Goal: Task Accomplishment & Management: Use online tool/utility

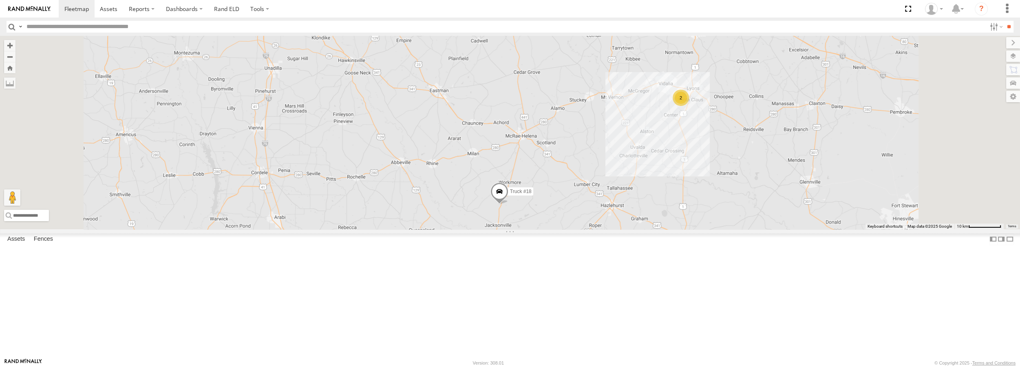
click at [508, 205] on span at bounding box center [499, 194] width 18 height 22
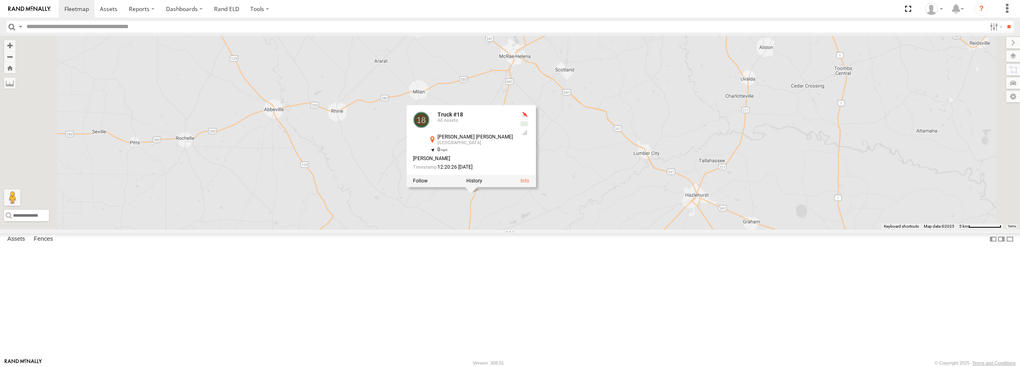
click at [0, 0] on div "Truck #31" at bounding box center [0, 0] width 0 height 0
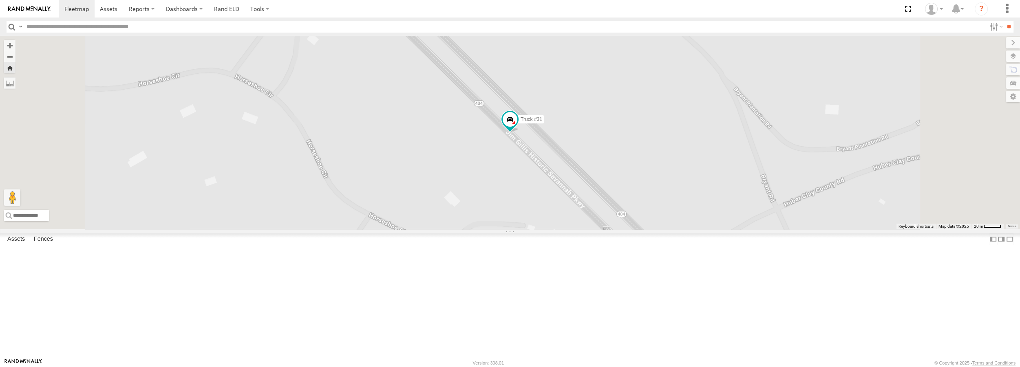
click at [0, 0] on div "Truck #32 All Assets" at bounding box center [0, 0] width 0 height 0
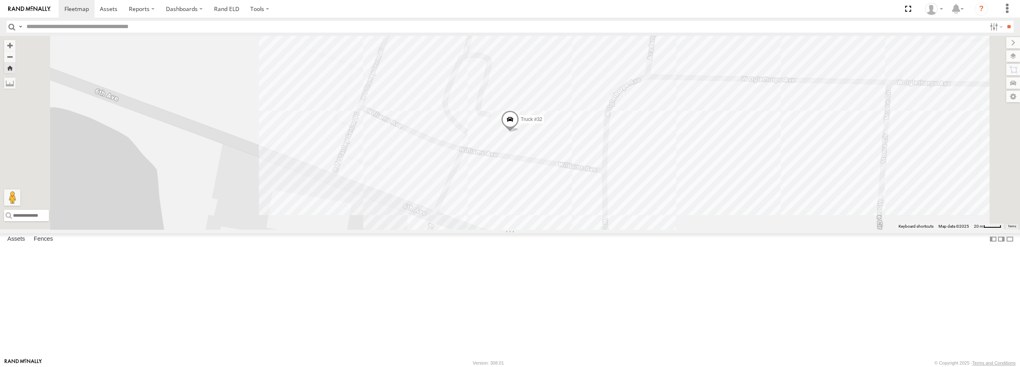
click at [0, 0] on div "All Assets" at bounding box center [0, 0] width 0 height 0
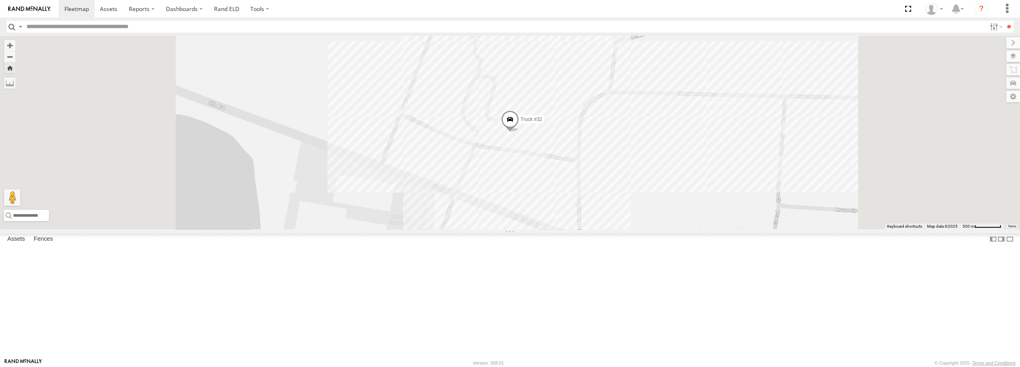
click at [0, 0] on div "All Assets" at bounding box center [0, 0] width 0 height 0
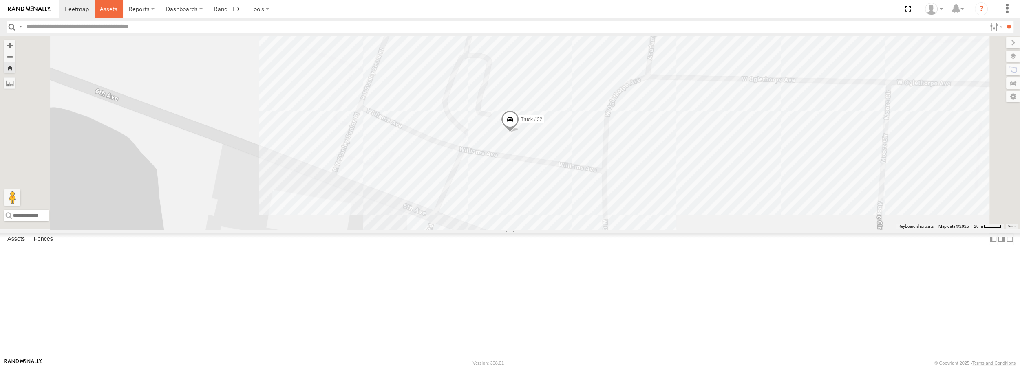
click at [116, 10] on span at bounding box center [109, 9] width 18 height 8
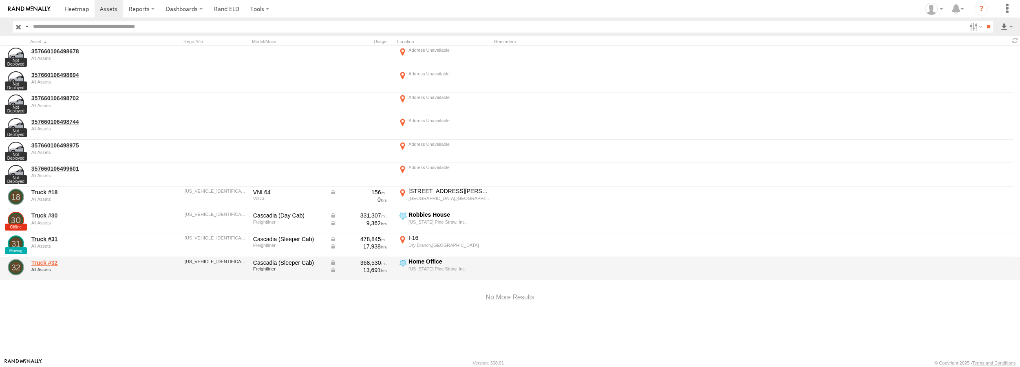
click at [37, 265] on link "Truck #32" at bounding box center [87, 262] width 112 height 7
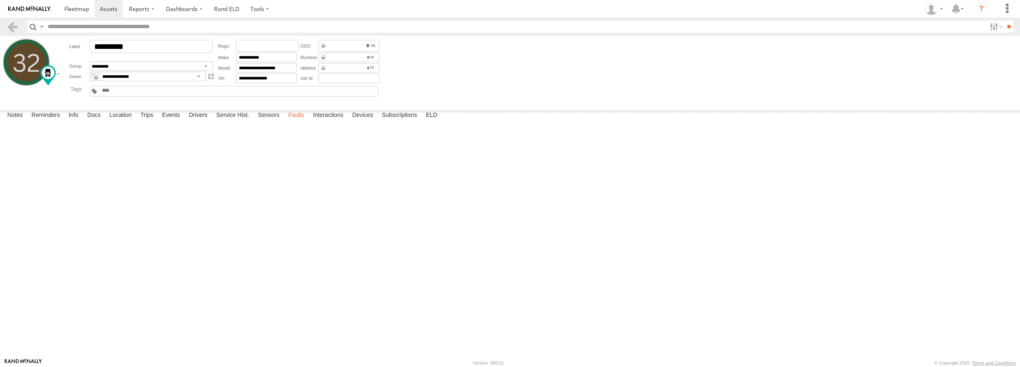
click at [304, 121] on label "Faults" at bounding box center [296, 115] width 24 height 11
click at [0, 0] on span at bounding box center [0, 0] width 0 height 0
click at [268, 121] on label "Sensors" at bounding box center [269, 115] width 30 height 11
click at [302, 121] on label "Faults" at bounding box center [296, 115] width 24 height 11
click at [0, 0] on span at bounding box center [0, 0] width 0 height 0
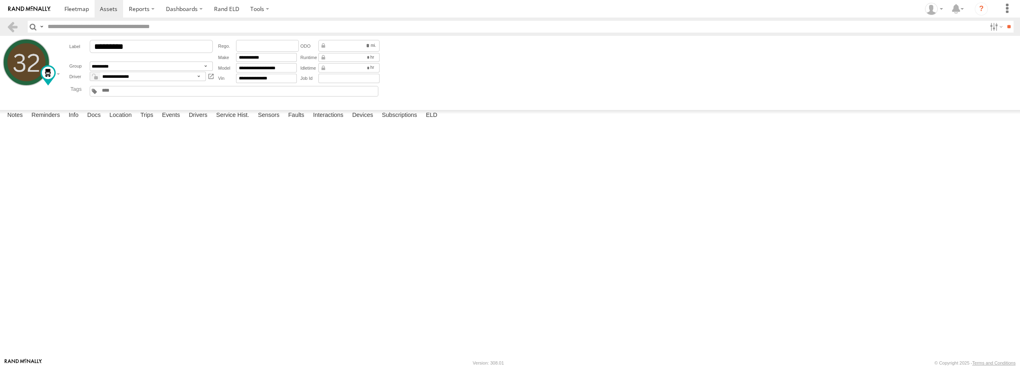
click at [0, 0] on span at bounding box center [0, 0] width 0 height 0
click at [14, 121] on label "Notes" at bounding box center [15, 115] width 24 height 11
click at [0, 0] on div at bounding box center [0, 0] width 0 height 0
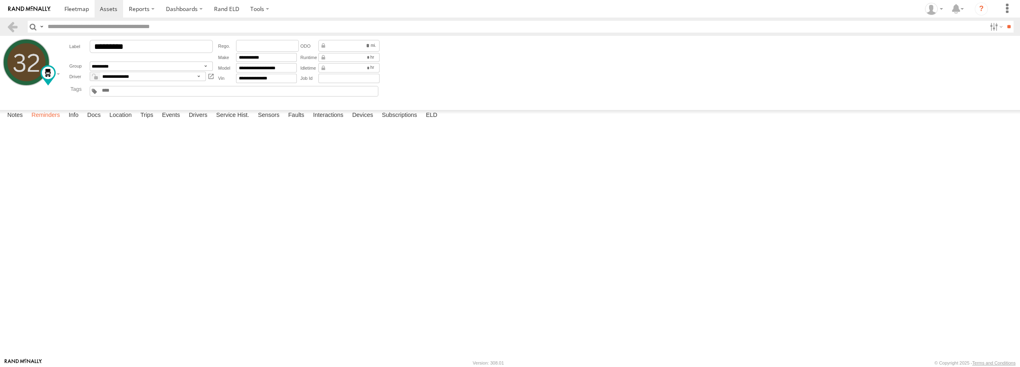
click at [38, 121] on label "Reminders" at bounding box center [45, 115] width 37 height 11
click at [76, 121] on label "Info" at bounding box center [73, 115] width 18 height 11
click at [98, 125] on div "Notes Details Reminders Info Docs Location Trips Events Drivers Service Hist. S…" at bounding box center [510, 117] width 1020 height 15
click at [97, 121] on label "Docs" at bounding box center [94, 115] width 22 height 11
click at [119, 121] on label "Location" at bounding box center [120, 115] width 31 height 11
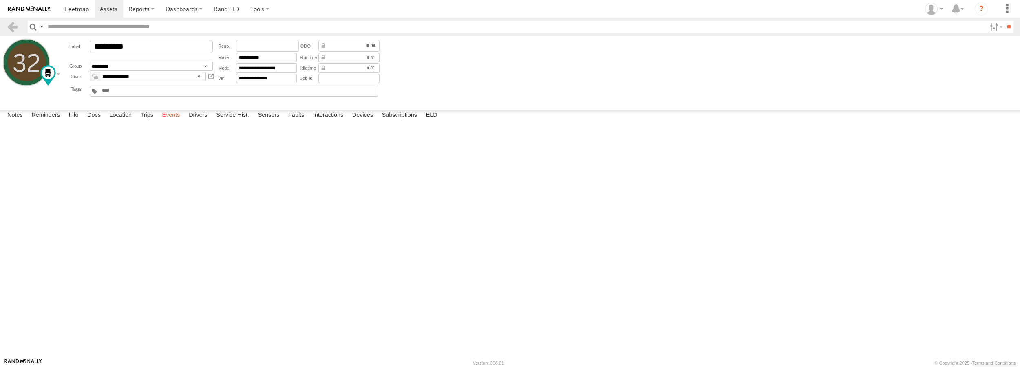
click at [169, 121] on label "Events" at bounding box center [171, 115] width 26 height 11
click at [295, 121] on label "Faults" at bounding box center [296, 115] width 24 height 11
click at [247, 121] on label "Service Hist." at bounding box center [232, 115] width 41 height 11
click at [16, 121] on label "Notes" at bounding box center [15, 115] width 24 height 11
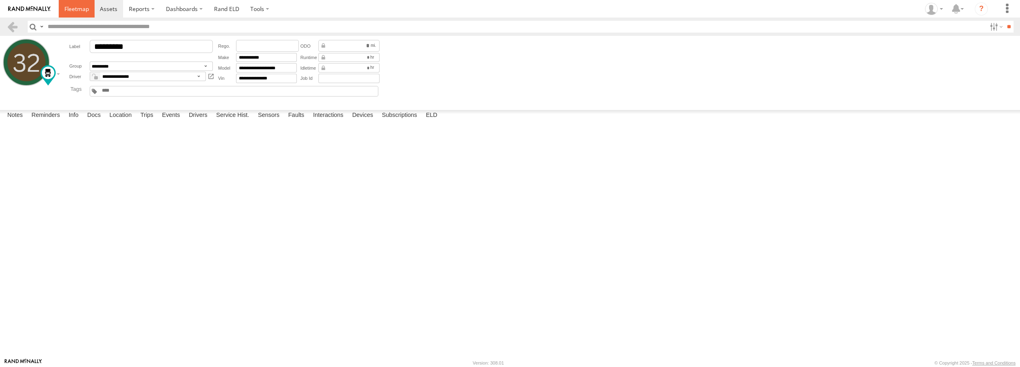
click at [69, 9] on span at bounding box center [76, 9] width 24 height 8
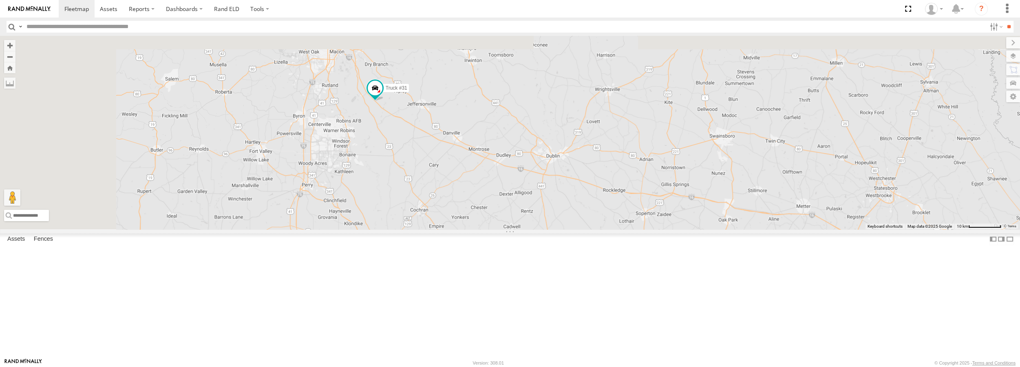
drag, startPoint x: 591, startPoint y: 162, endPoint x: 671, endPoint y: 234, distance: 107.6
click at [671, 229] on div "Truck #18 Truck #31 2" at bounding box center [510, 132] width 1020 height 193
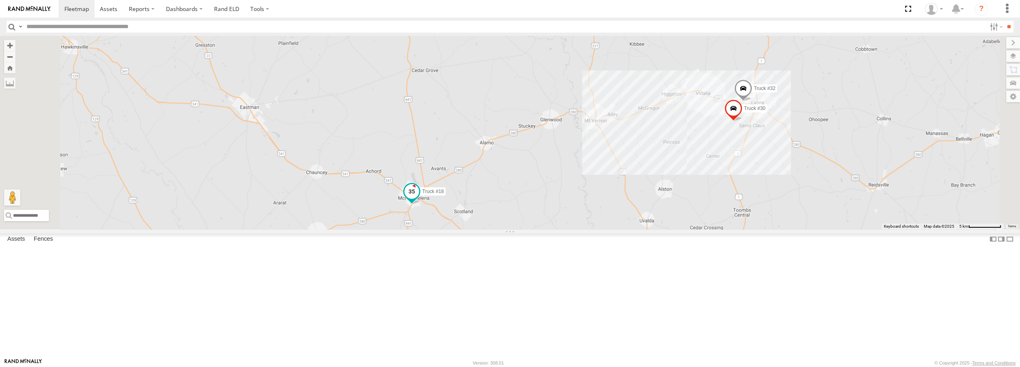
click at [419, 199] on span at bounding box center [411, 192] width 15 height 15
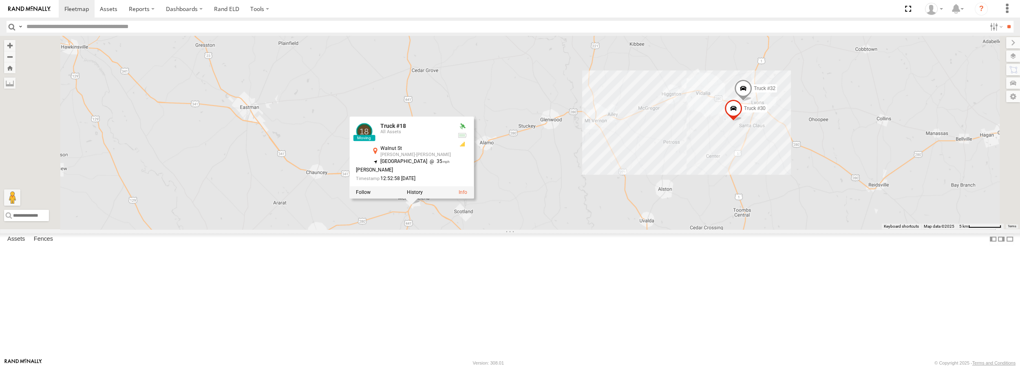
click at [473, 199] on div at bounding box center [411, 193] width 124 height 12
click at [423, 196] on label at bounding box center [415, 193] width 16 height 6
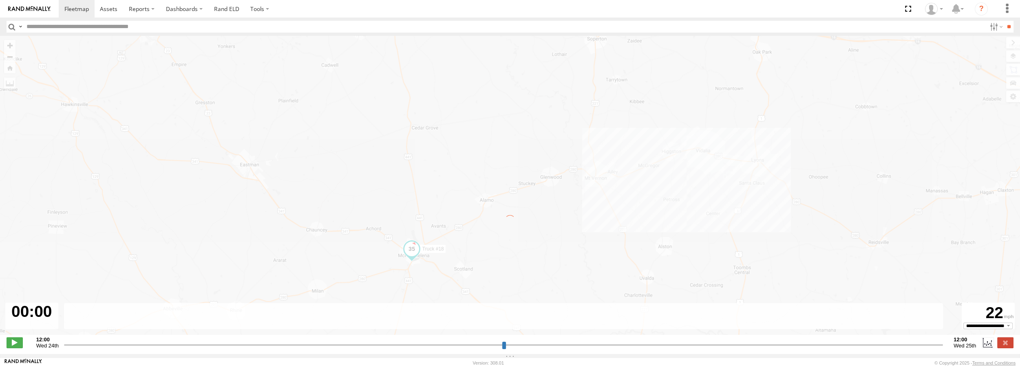
click at [766, 337] on div "← Move left → Move right ↑ Move up ↓ Move down + Zoom in - Zoom out Home Jump l…" at bounding box center [510, 190] width 1020 height 308
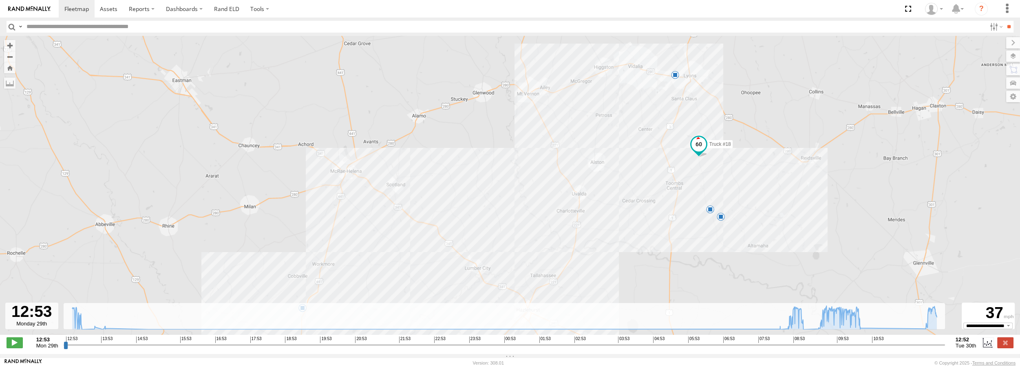
drag, startPoint x: 670, startPoint y: 249, endPoint x: 655, endPoint y: 165, distance: 85.7
click at [655, 165] on div "← Move left → Move right ↑ Move up ↓ Move down + Zoom in - Zoom out Home Jump l…" at bounding box center [510, 190] width 1020 height 308
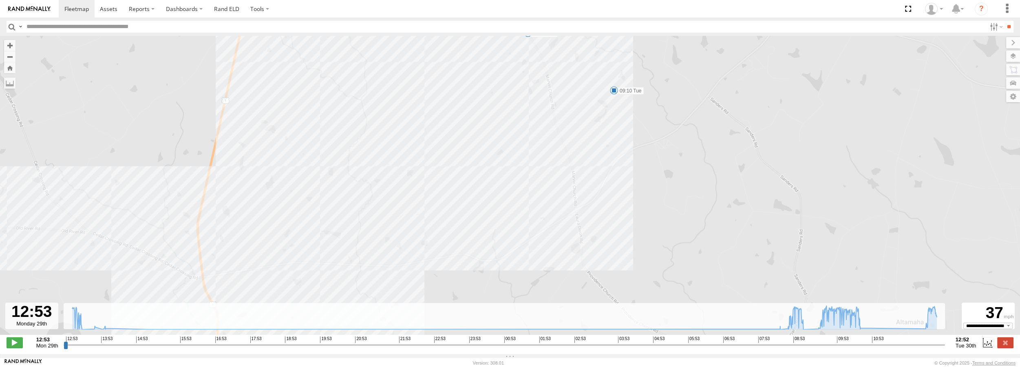
drag, startPoint x: 627, startPoint y: 159, endPoint x: 684, endPoint y: 245, distance: 103.4
click at [684, 245] on div "Truck #18 09:04 Tue 09:10 Tue 10:46 Tue" at bounding box center [510, 190] width 1020 height 308
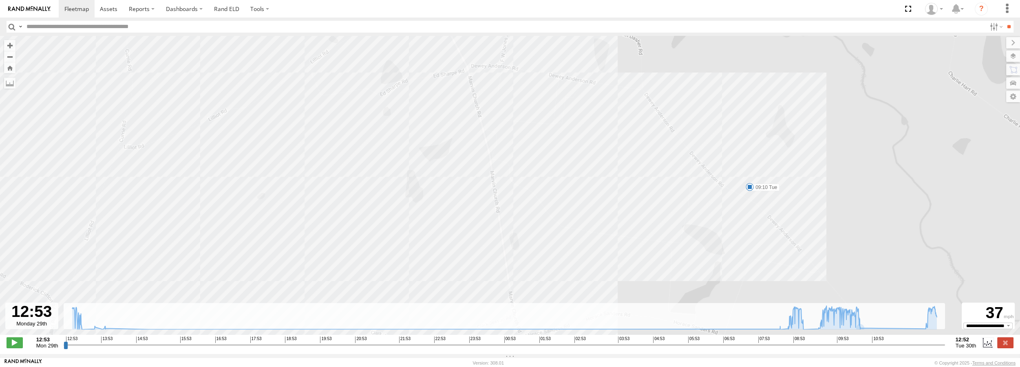
drag, startPoint x: 768, startPoint y: 270, endPoint x: 677, endPoint y: 192, distance: 120.2
click at [677, 192] on div "Truck #18 09:04 Tue 09:10 Tue 10:46 Tue" at bounding box center [510, 190] width 1020 height 308
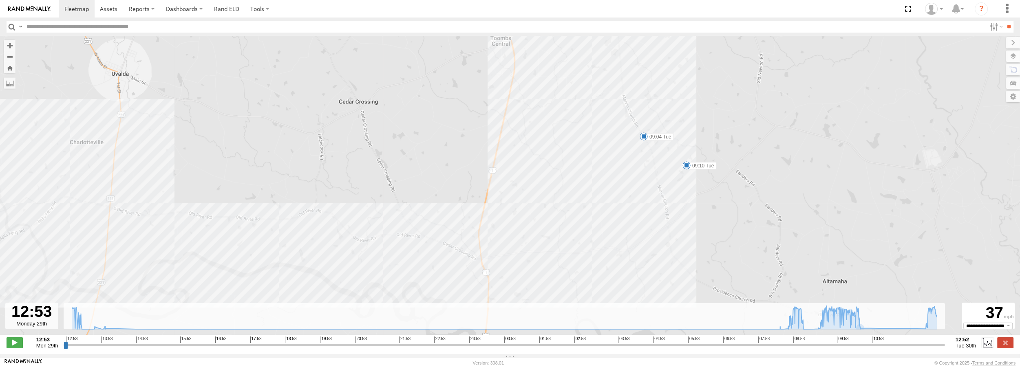
drag, startPoint x: 595, startPoint y: 218, endPoint x: 593, endPoint y: 184, distance: 34.3
click at [593, 184] on div "Truck #18 09:04 Tue 09:10 Tue 10:46 Tue" at bounding box center [510, 190] width 1020 height 308
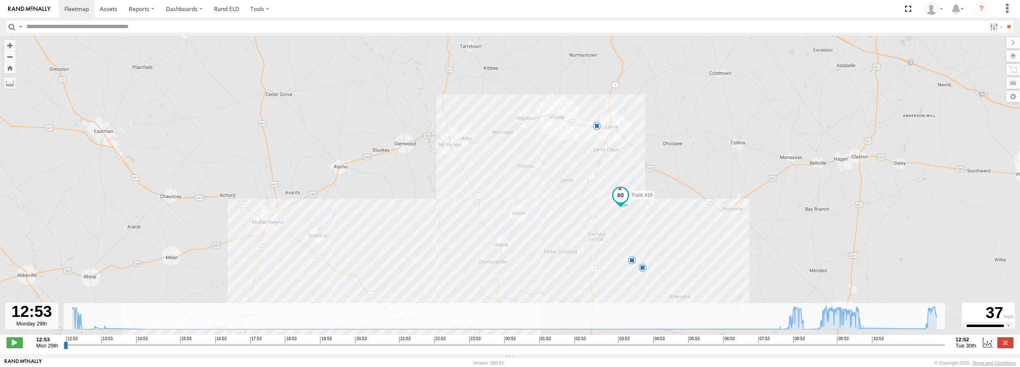
drag, startPoint x: 644, startPoint y: 168, endPoint x: 656, endPoint y: 204, distance: 37.9
click at [656, 204] on div "Truck #18 09:04 Tue 09:10 Tue 10:46 Tue 8" at bounding box center [510, 190] width 1020 height 308
click at [930, 347] on input "range" at bounding box center [504, 345] width 881 height 8
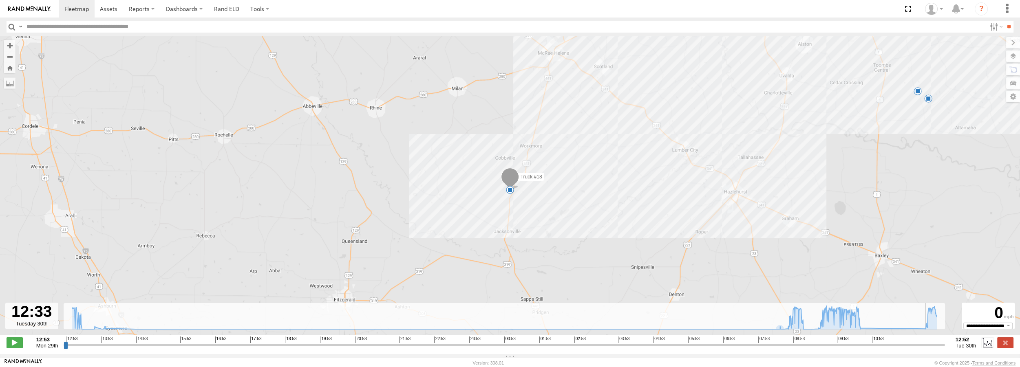
drag, startPoint x: 931, startPoint y: 350, endPoint x: 945, endPoint y: 341, distance: 15.9
type input "**********"
click at [945, 346] on input "range" at bounding box center [504, 345] width 881 height 8
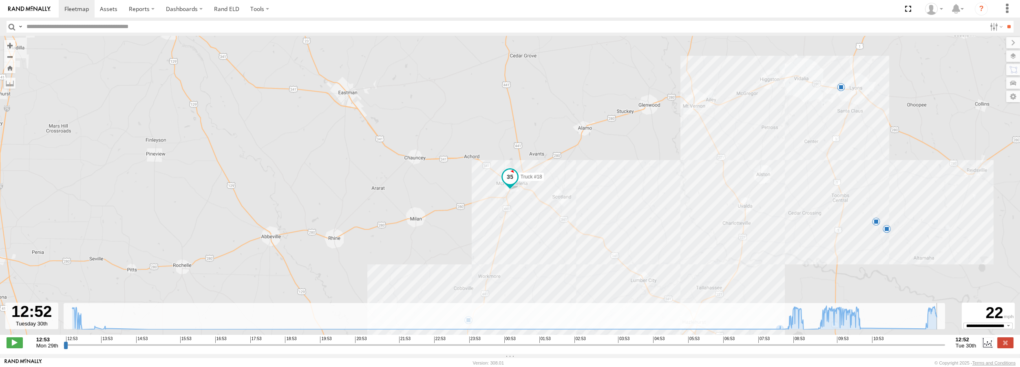
click at [589, 178] on div "Truck #18 09:04 Tue 09:10 Tue 10:46 Tue 8" at bounding box center [510, 190] width 1020 height 308
drag, startPoint x: 693, startPoint y: 184, endPoint x: 623, endPoint y: 164, distance: 73.3
click at [693, 183] on div "Truck #18 09:04 Tue 09:10 Tue 10:46 Tue 8" at bounding box center [510, 190] width 1020 height 308
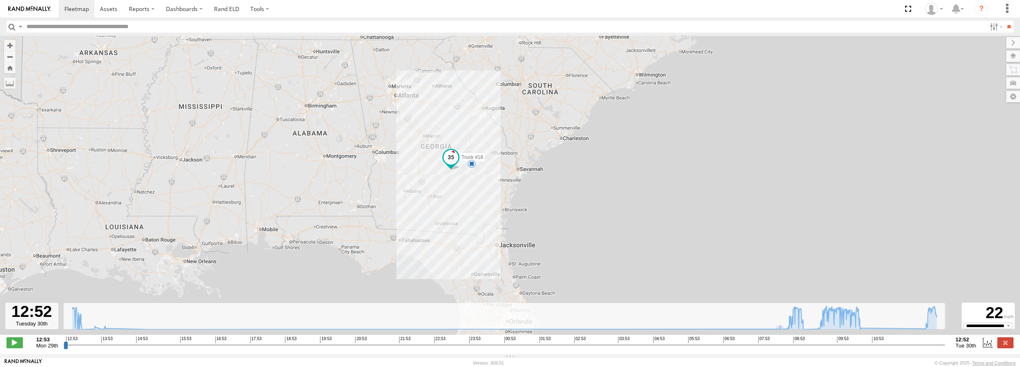
drag, startPoint x: 275, startPoint y: 112, endPoint x: 342, endPoint y: 136, distance: 71.8
click at [342, 136] on div "Truck #18 11" at bounding box center [510, 190] width 1020 height 308
click at [67, 7] on span at bounding box center [76, 9] width 24 height 8
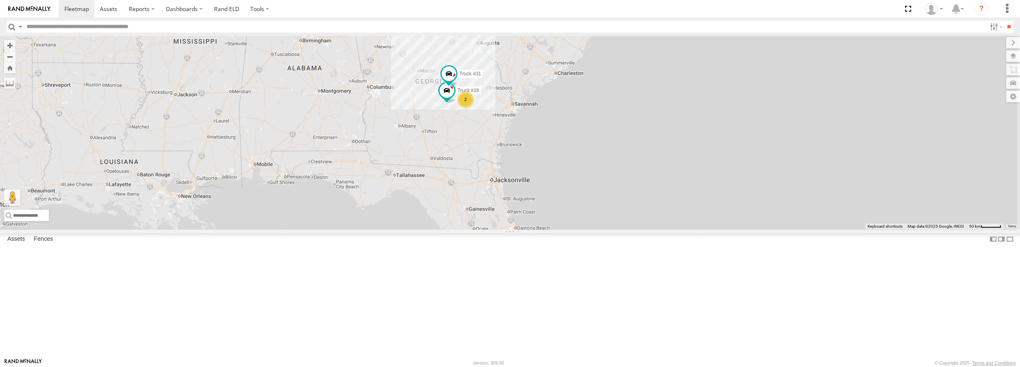
drag, startPoint x: 679, startPoint y: 264, endPoint x: 567, endPoint y: 216, distance: 121.4
click at [567, 216] on div "Truck #18 Truck #31 2" at bounding box center [510, 132] width 1020 height 193
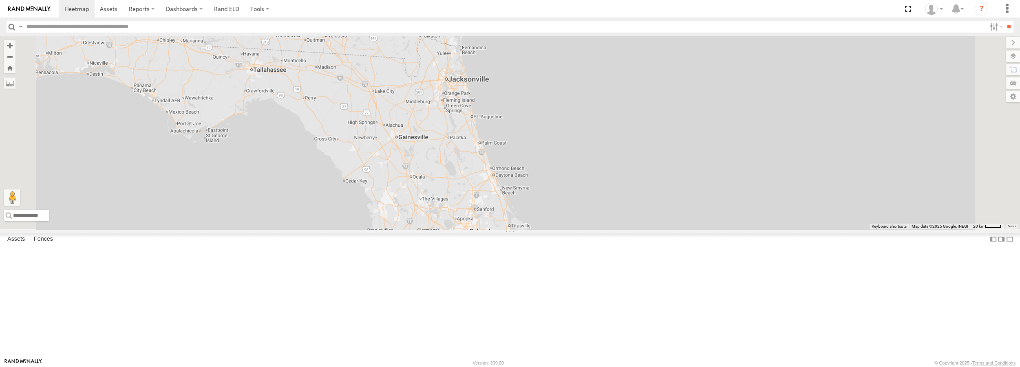
drag, startPoint x: 607, startPoint y: 316, endPoint x: 546, endPoint y: 295, distance: 64.7
click at [546, 229] on div "Truck #18 Truck #31" at bounding box center [510, 132] width 1020 height 193
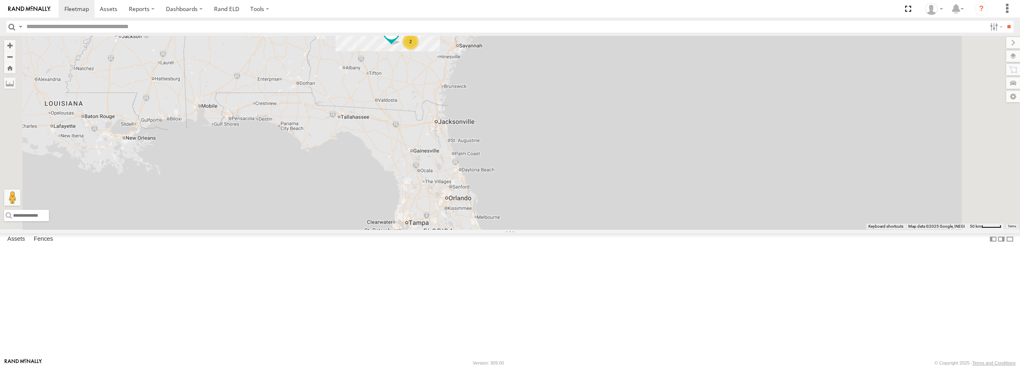
drag, startPoint x: 480, startPoint y: 146, endPoint x: 494, endPoint y: 164, distance: 22.7
click at [494, 164] on div "Truck #18 Truck #31 2" at bounding box center [510, 132] width 1020 height 193
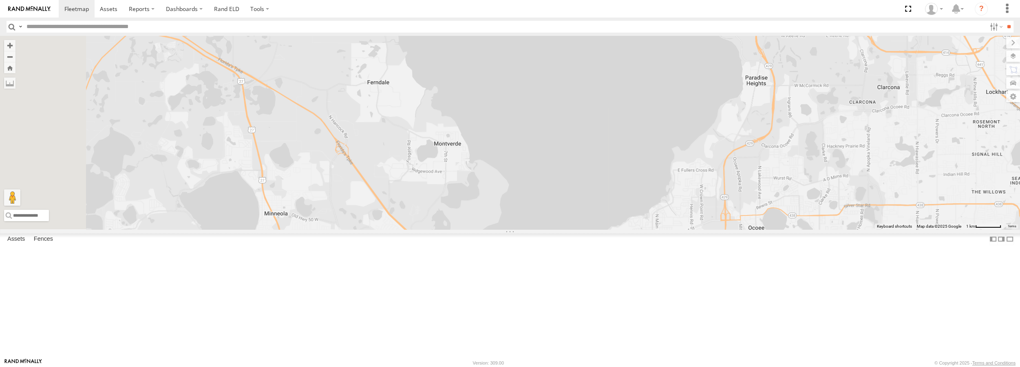
drag, startPoint x: 473, startPoint y: 316, endPoint x: 519, endPoint y: 230, distance: 97.2
click at [519, 229] on div "Truck #18 Truck #31" at bounding box center [510, 132] width 1020 height 193
